Goal: Information Seeking & Learning: Learn about a topic

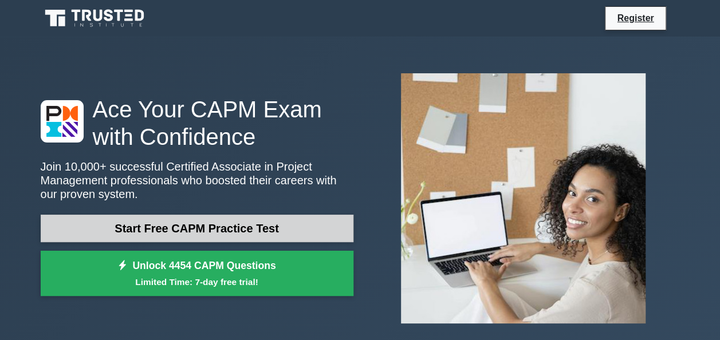
click at [214, 223] on link "Start Free CAPM Practice Test" at bounding box center [197, 229] width 313 height 28
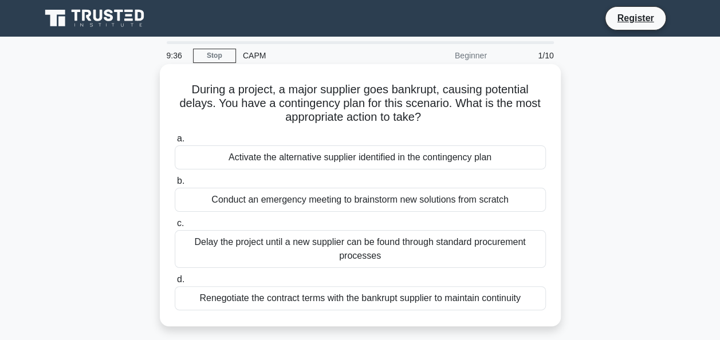
click at [408, 162] on div "Activate the alternative supplier identified in the contingency plan" at bounding box center [360, 158] width 371 height 24
click at [175, 143] on input "a. Activate the alternative supplier identified in the contingency plan" at bounding box center [175, 138] width 0 height 7
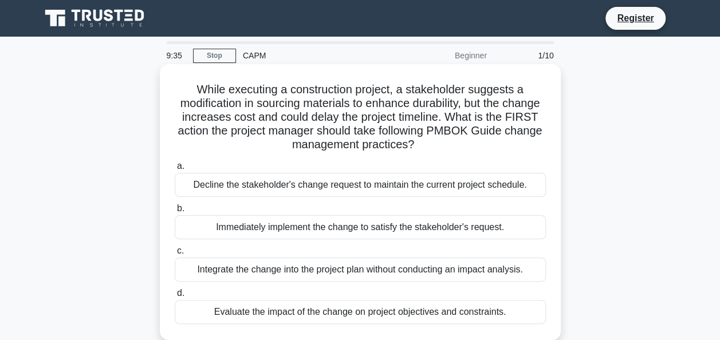
click at [309, 188] on div "Decline the stakeholder's change request to maintain the current project schedu…" at bounding box center [360, 185] width 371 height 24
click at [175, 170] on input "a. Decline the stakeholder's change request to maintain the current project sch…" at bounding box center [175, 166] width 0 height 7
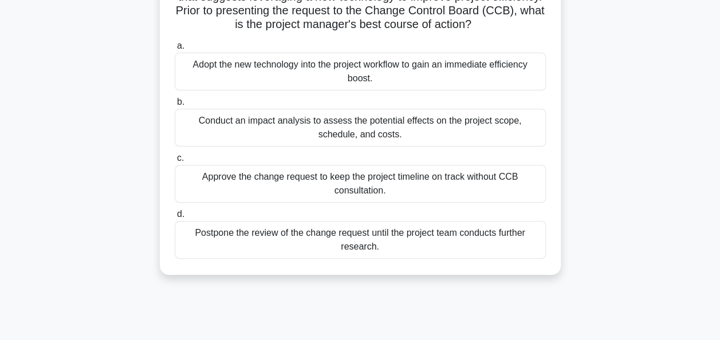
scroll to position [115, 0]
